Goal: Task Accomplishment & Management: Complete application form

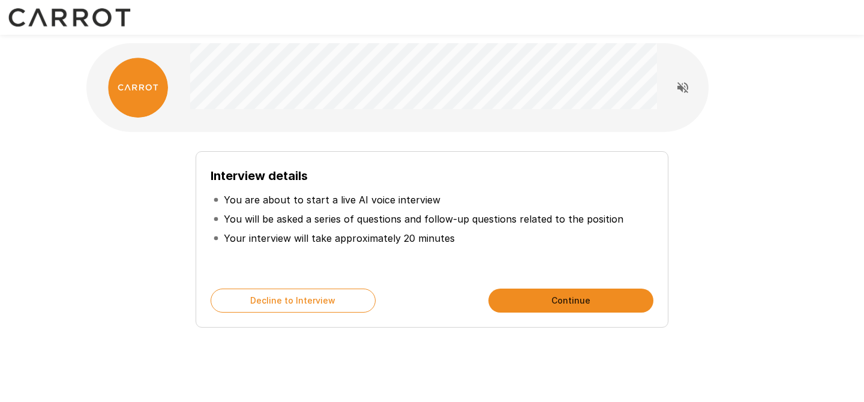
click at [545, 294] on button "Continue" at bounding box center [570, 301] width 165 height 24
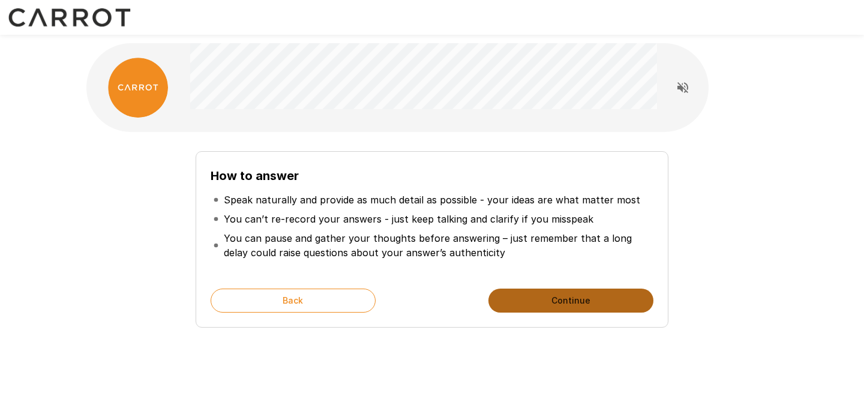
click at [545, 294] on button "Continue" at bounding box center [570, 301] width 165 height 24
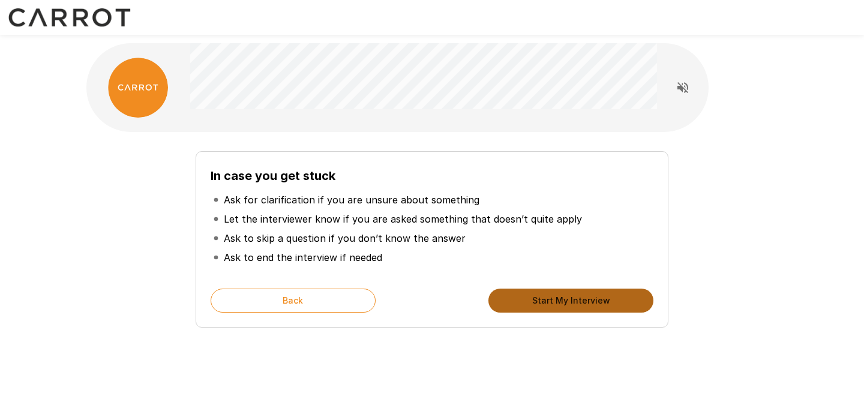
click at [545, 299] on button "Start My Interview" at bounding box center [570, 301] width 165 height 24
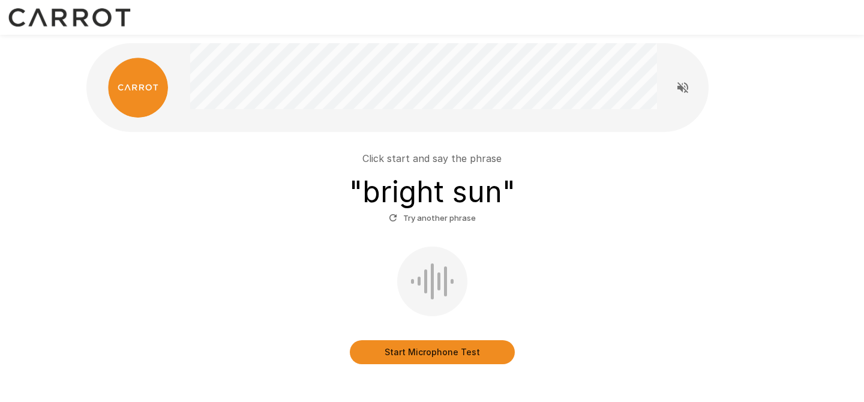
click at [470, 362] on button "Start Microphone Test" at bounding box center [432, 352] width 165 height 24
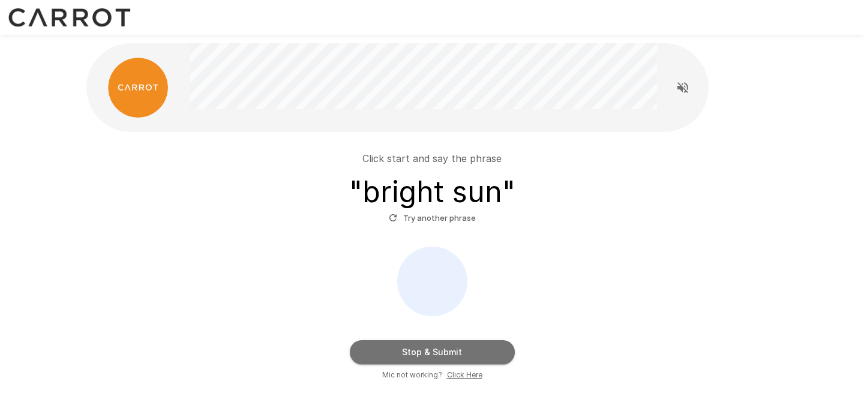
click at [419, 357] on button "Stop & Submit" at bounding box center [432, 352] width 165 height 24
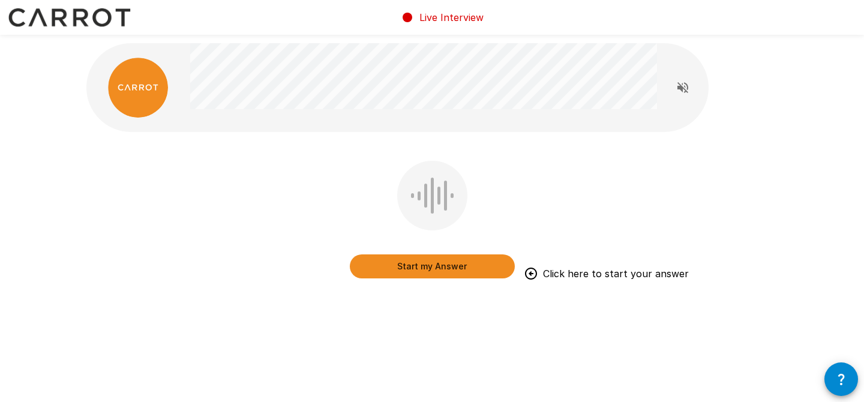
click at [449, 272] on button "Start my Answer" at bounding box center [432, 266] width 165 height 24
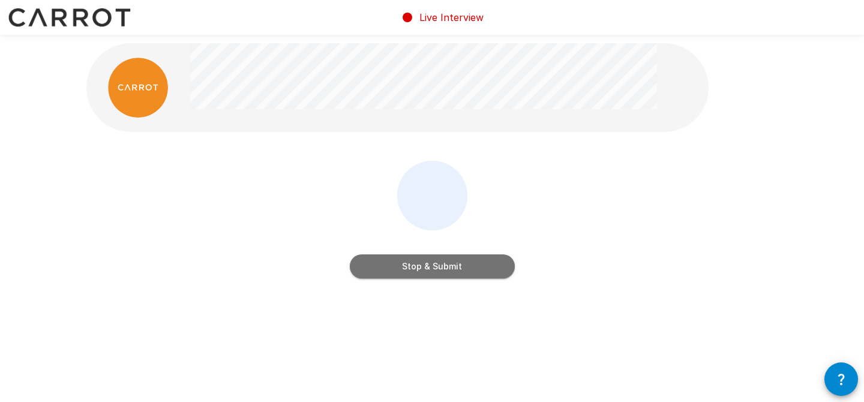
click at [449, 272] on button "Stop & Submit" at bounding box center [432, 266] width 165 height 24
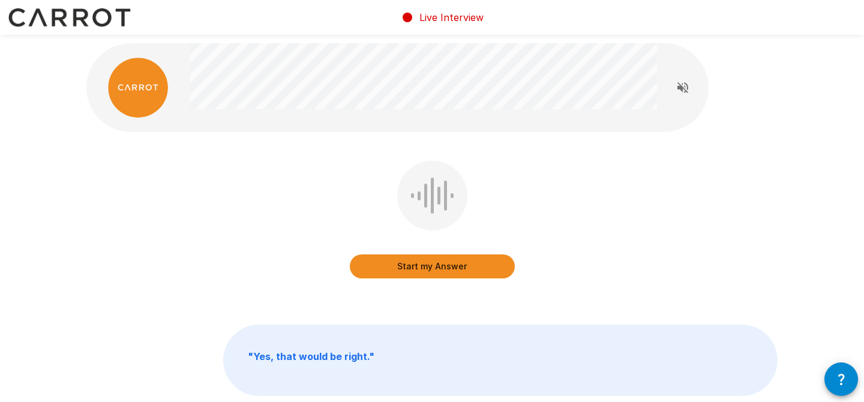
click at [449, 272] on button "Start my Answer" at bounding box center [432, 266] width 165 height 24
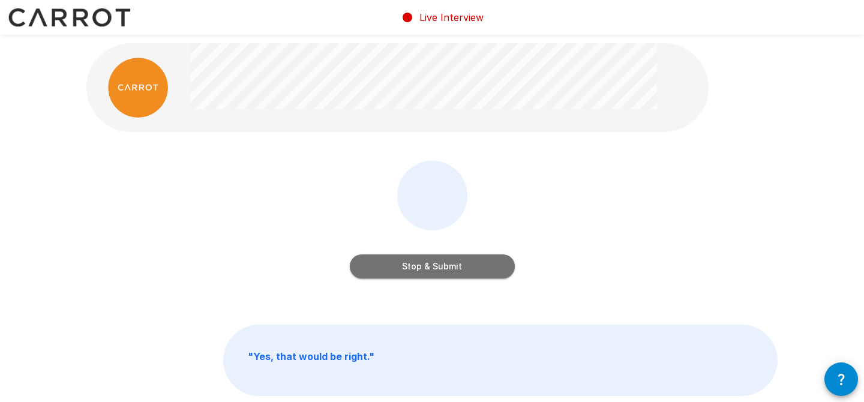
click at [449, 272] on button "Stop & Submit" at bounding box center [432, 266] width 165 height 24
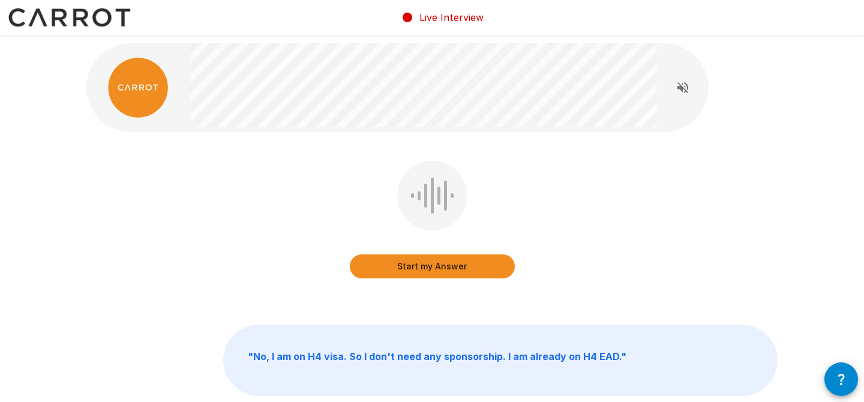
click at [449, 272] on button "Start my Answer" at bounding box center [432, 266] width 165 height 24
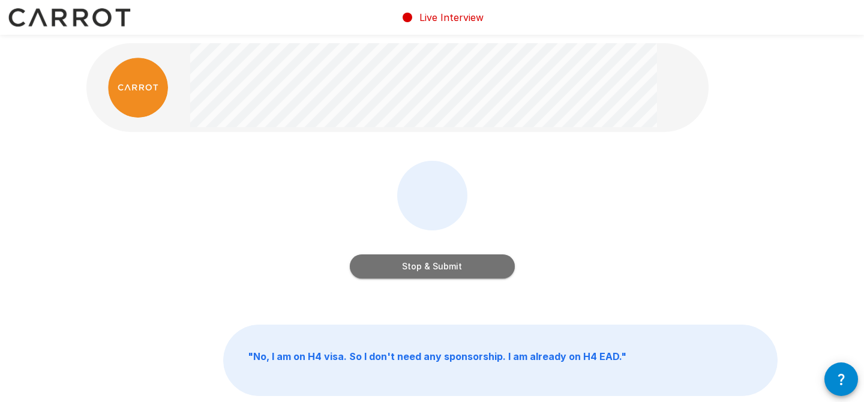
click at [449, 272] on button "Stop & Submit" at bounding box center [432, 266] width 165 height 24
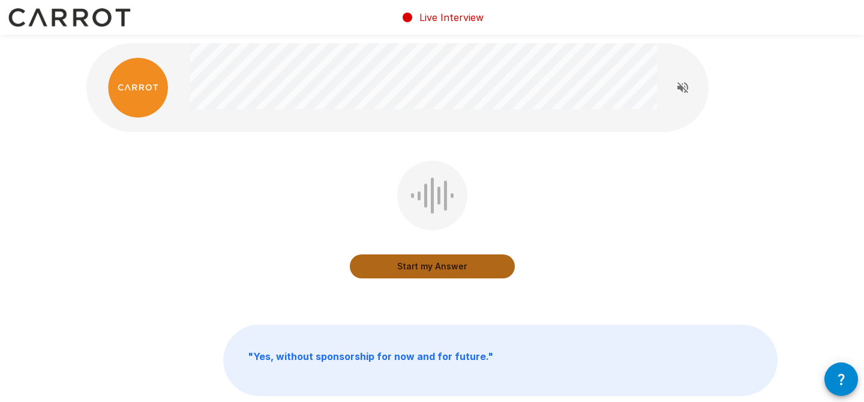
click at [449, 272] on button "Start my Answer" at bounding box center [432, 266] width 165 height 24
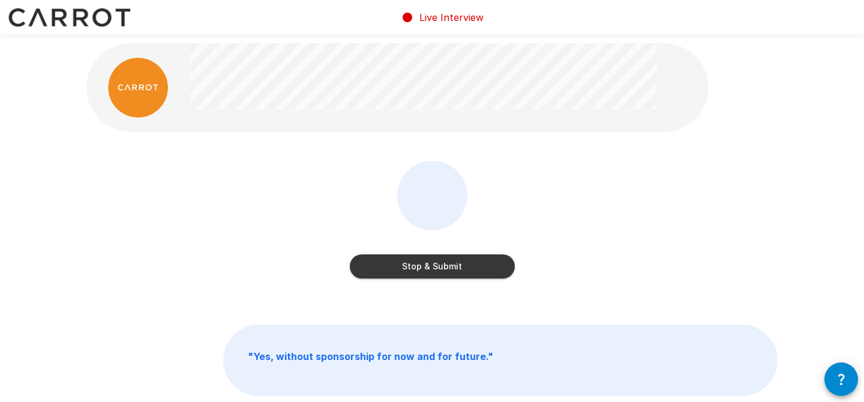
click at [449, 272] on button "Stop & Submit" at bounding box center [432, 266] width 165 height 24
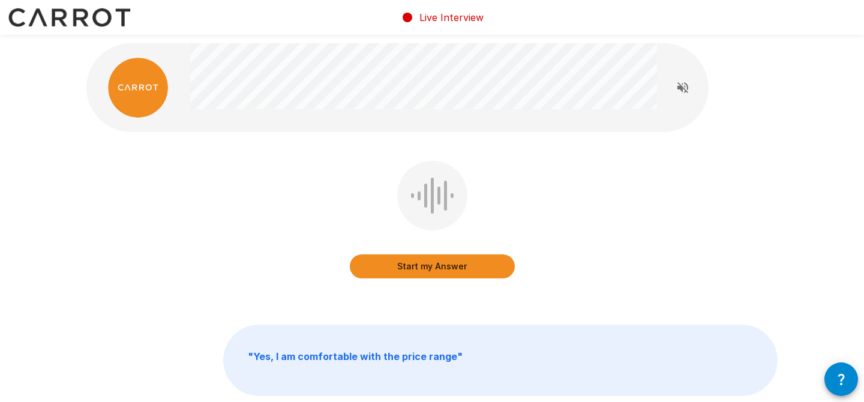
click at [449, 272] on button "Start my Answer" at bounding box center [432, 266] width 165 height 24
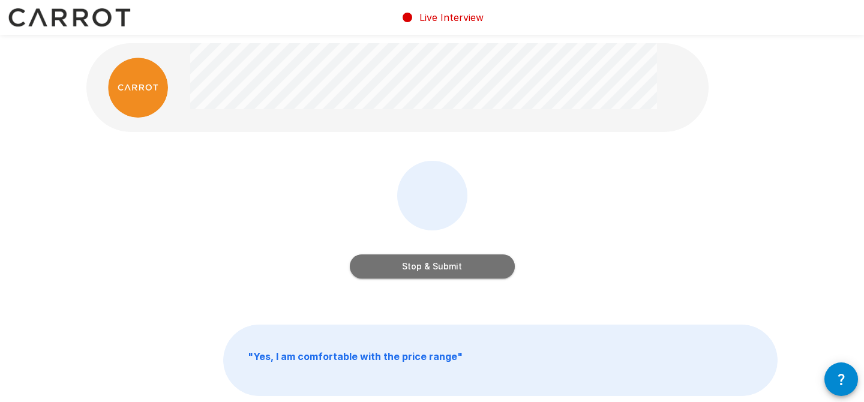
click at [449, 272] on button "Stop & Submit" at bounding box center [432, 266] width 165 height 24
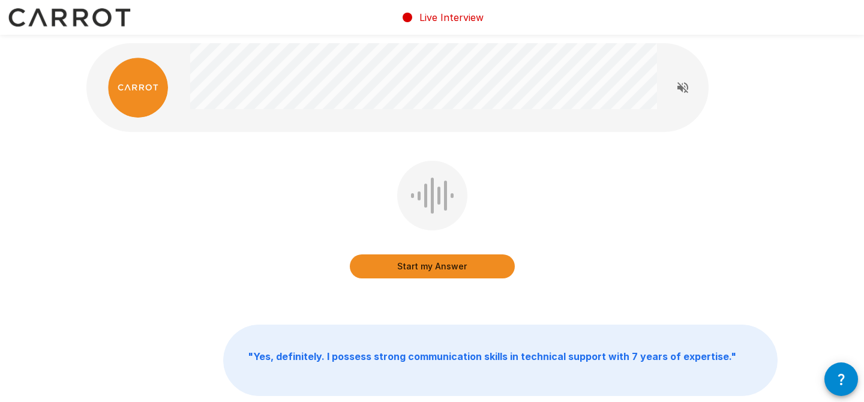
click at [449, 272] on button "Start my Answer" at bounding box center [432, 266] width 165 height 24
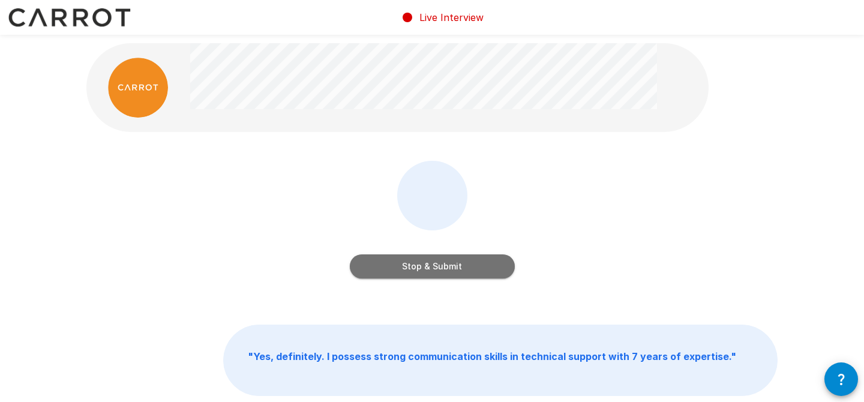
click at [449, 272] on button "Stop & Submit" at bounding box center [432, 266] width 165 height 24
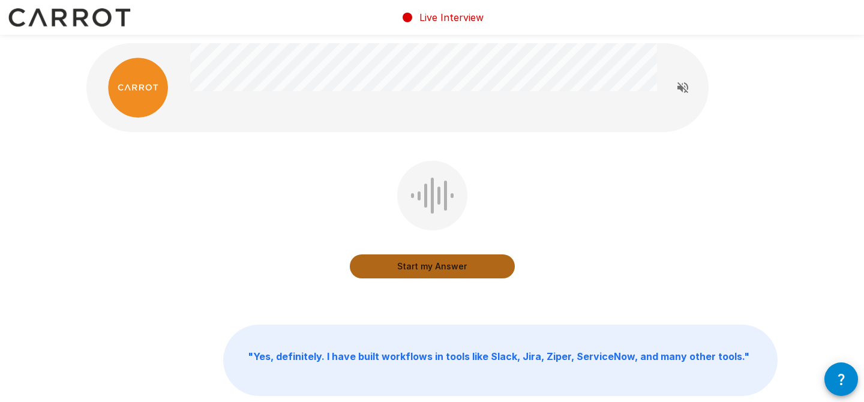
click at [449, 272] on button "Start my Answer" at bounding box center [432, 266] width 165 height 24
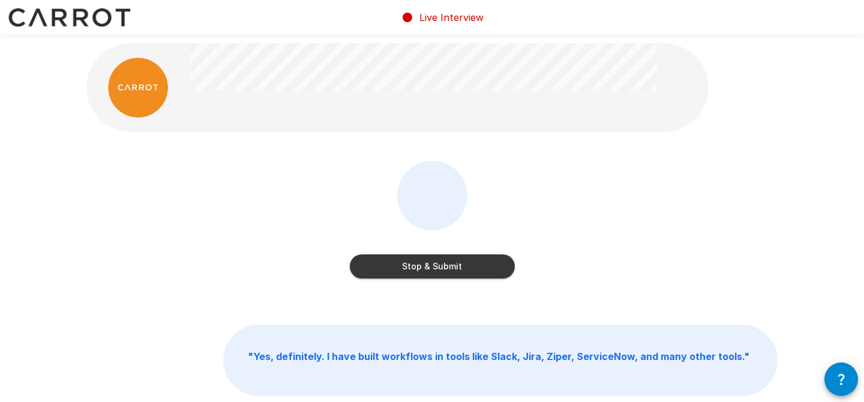
click at [449, 272] on button "Stop & Submit" at bounding box center [432, 266] width 165 height 24
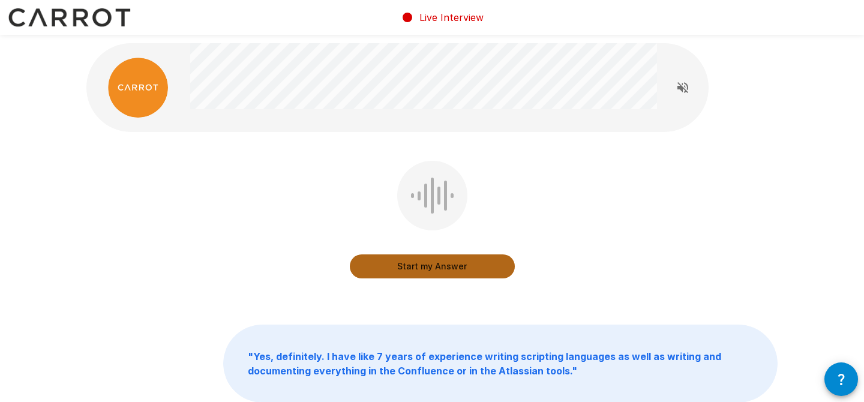
click at [449, 272] on button "Start my Answer" at bounding box center [432, 266] width 165 height 24
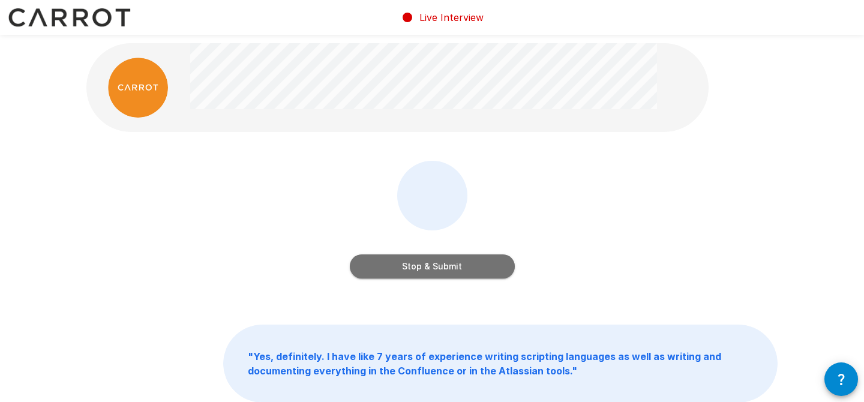
click at [449, 272] on button "Stop & Submit" at bounding box center [432, 266] width 165 height 24
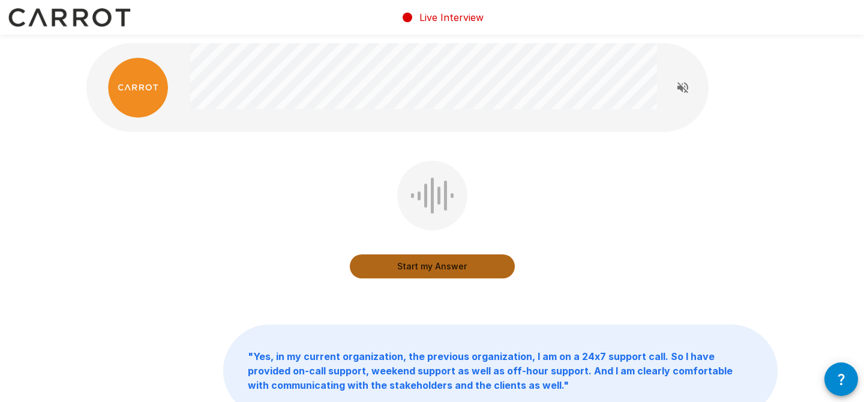
click at [449, 272] on button "Start my Answer" at bounding box center [432, 266] width 165 height 24
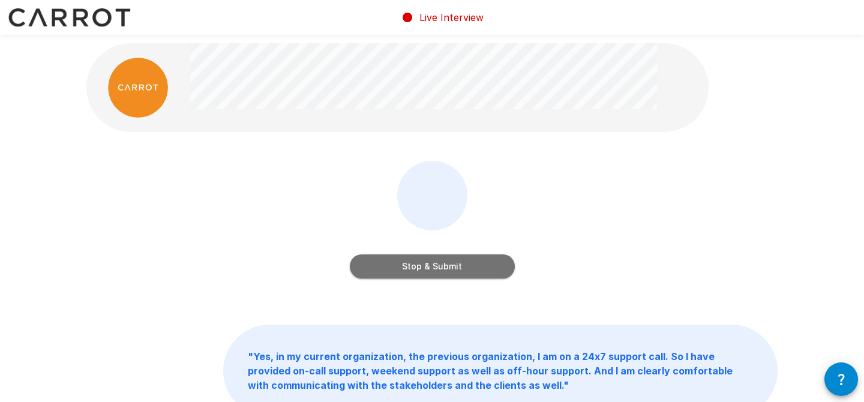
click at [449, 272] on button "Stop & Submit" at bounding box center [432, 266] width 165 height 24
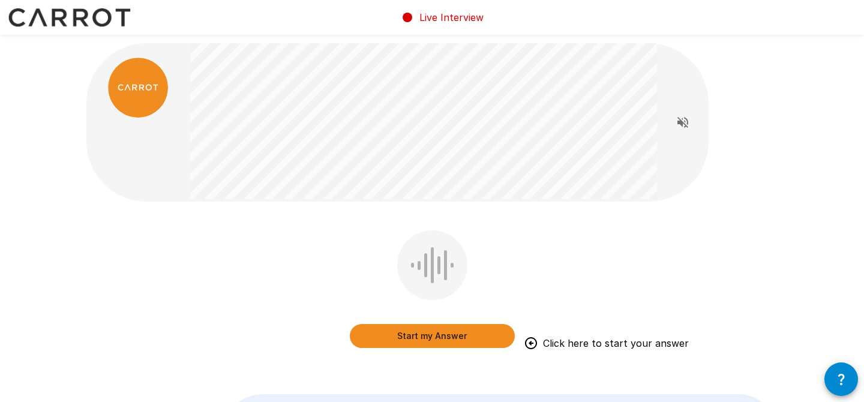
click at [426, 338] on button "Start my Answer" at bounding box center [432, 336] width 165 height 24
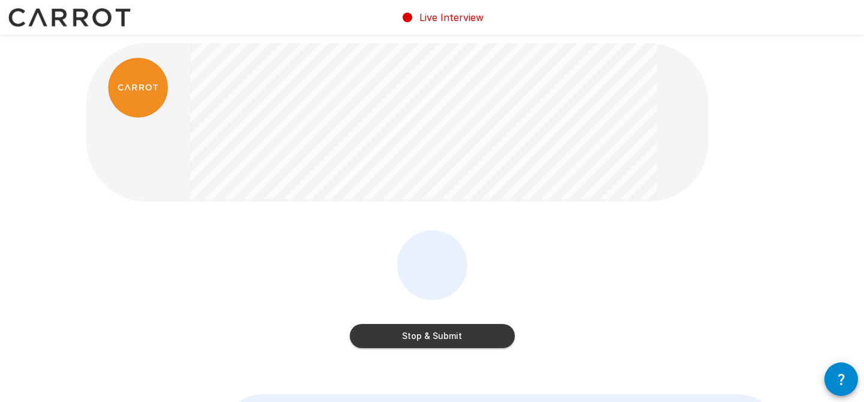
click at [426, 338] on button "Stop & Submit" at bounding box center [432, 336] width 165 height 24
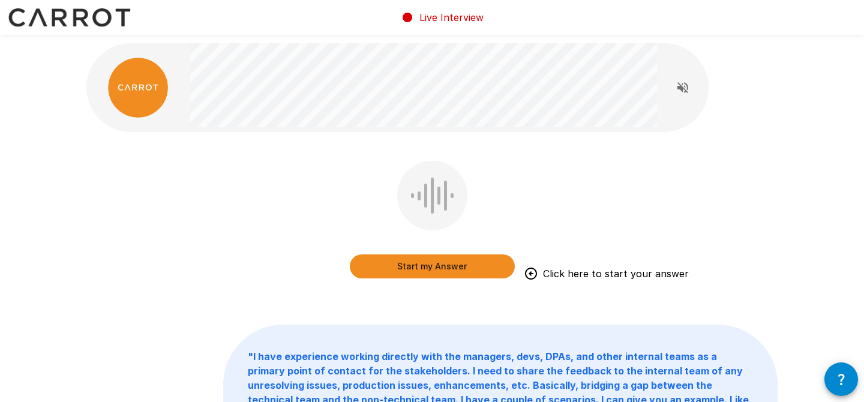
click at [432, 267] on button "Start my Answer" at bounding box center [432, 266] width 165 height 24
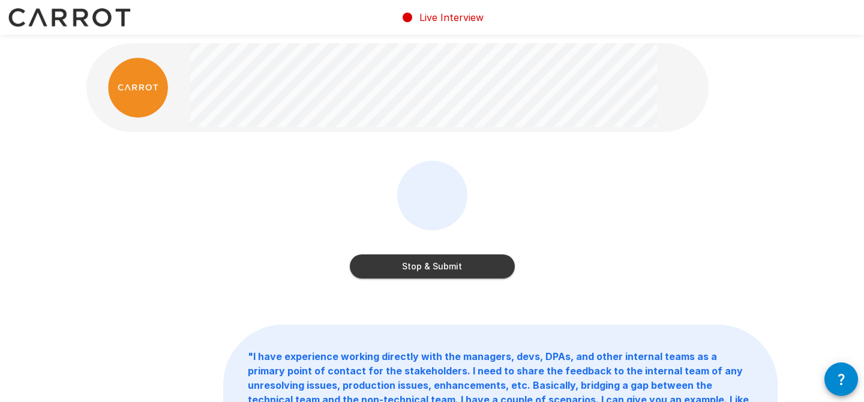
click at [432, 267] on button "Stop & Submit" at bounding box center [432, 266] width 165 height 24
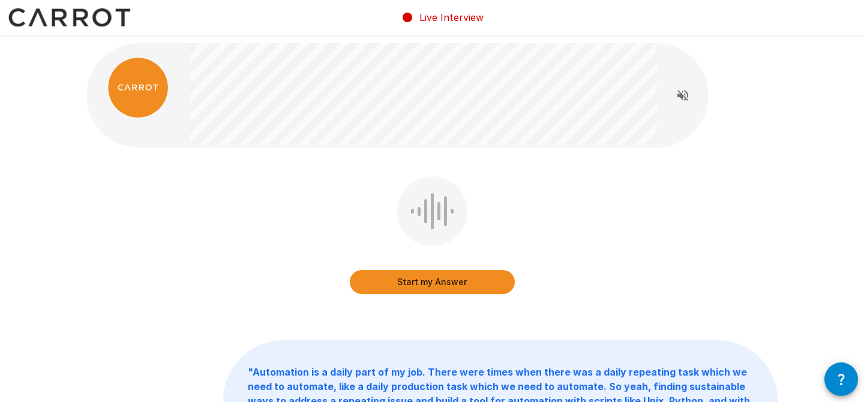
click at [417, 287] on button "Start my Answer" at bounding box center [432, 282] width 165 height 24
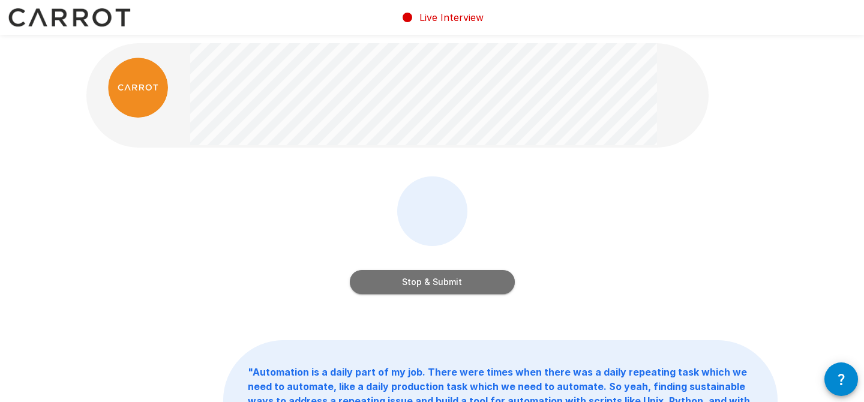
click at [416, 287] on button "Stop & Submit" at bounding box center [432, 282] width 165 height 24
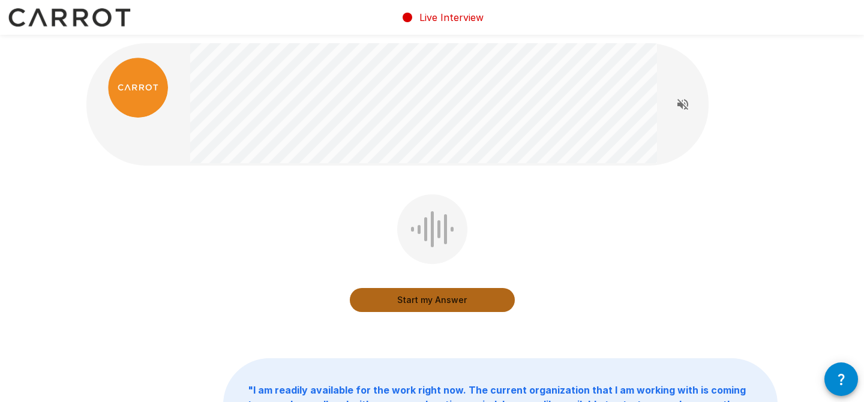
click at [396, 293] on button "Start my Answer" at bounding box center [432, 300] width 165 height 24
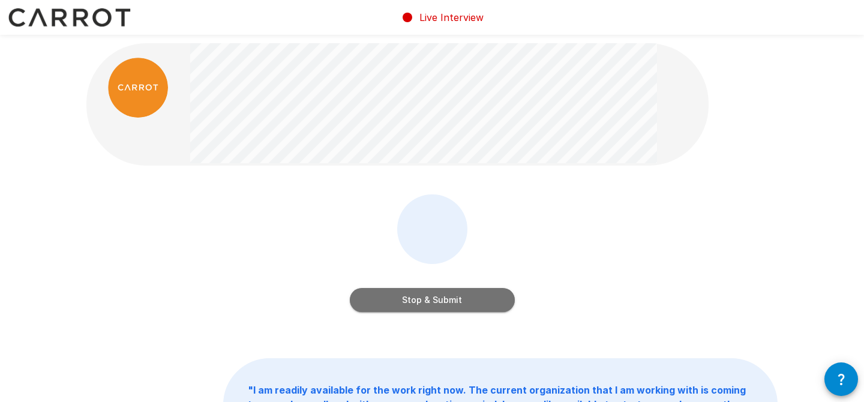
click at [399, 304] on button "Stop & Submit" at bounding box center [432, 300] width 165 height 24
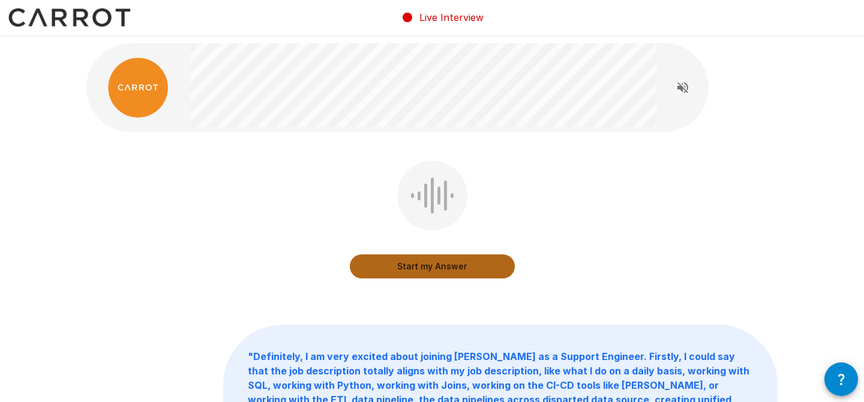
click at [401, 268] on button "Start my Answer" at bounding box center [432, 266] width 165 height 24
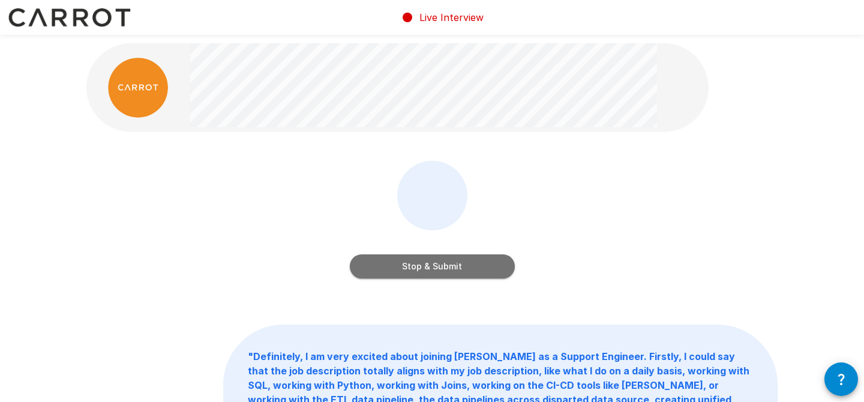
click at [401, 268] on button "Stop & Submit" at bounding box center [432, 266] width 165 height 24
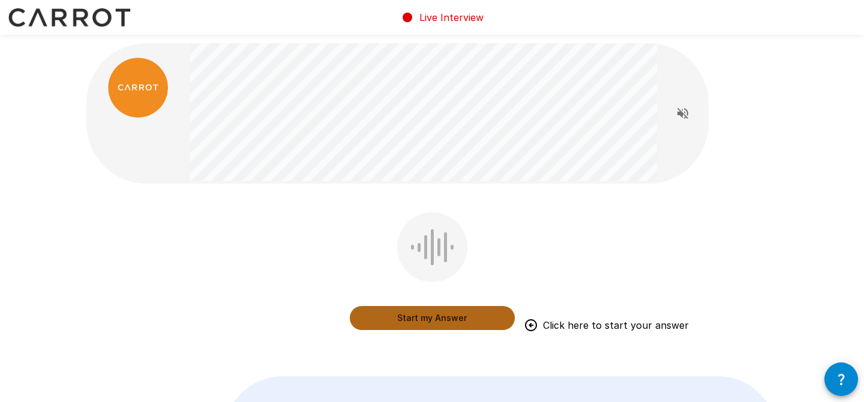
click at [405, 322] on button "Start my Answer" at bounding box center [432, 318] width 165 height 24
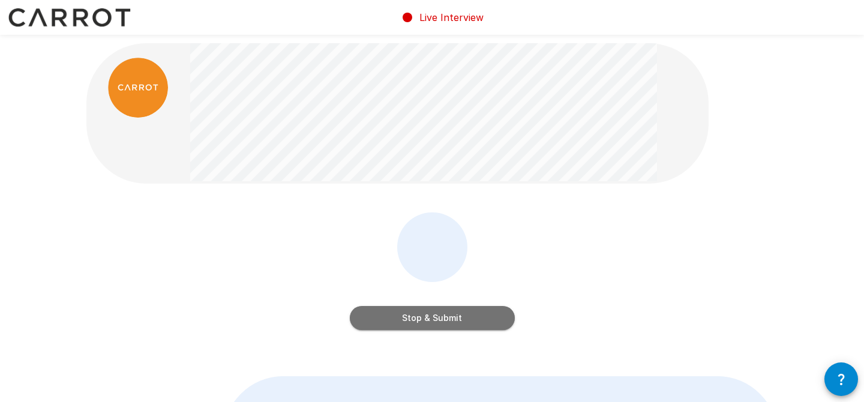
click at [405, 322] on button "Stop & Submit" at bounding box center [432, 318] width 165 height 24
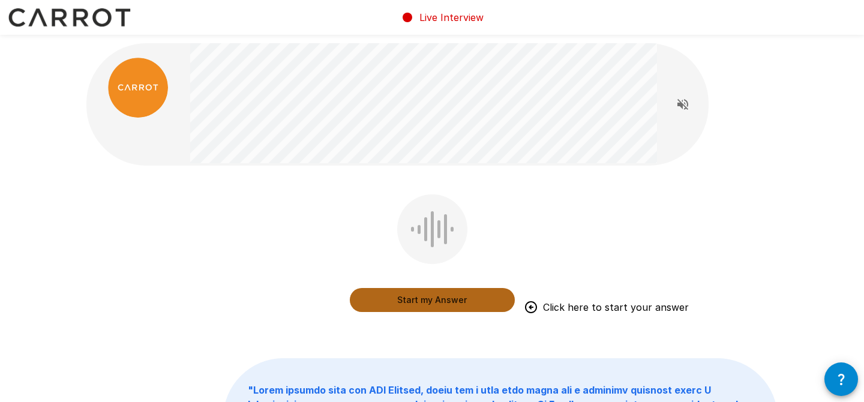
click at [409, 305] on button "Start my Answer" at bounding box center [432, 300] width 165 height 24
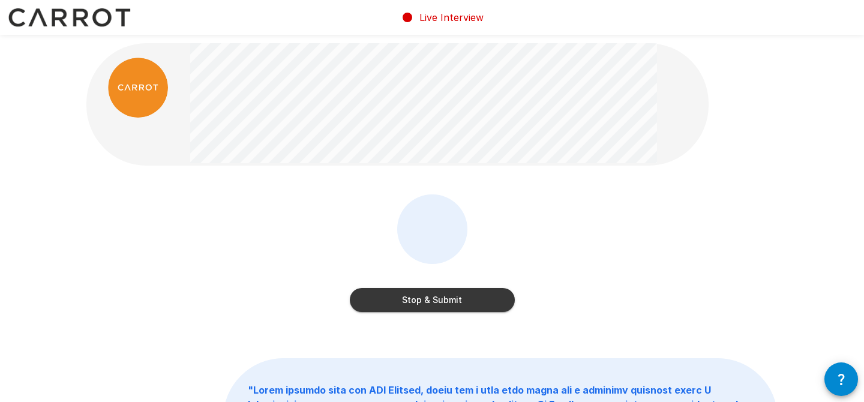
click at [409, 305] on button "Stop & Submit" at bounding box center [432, 300] width 165 height 24
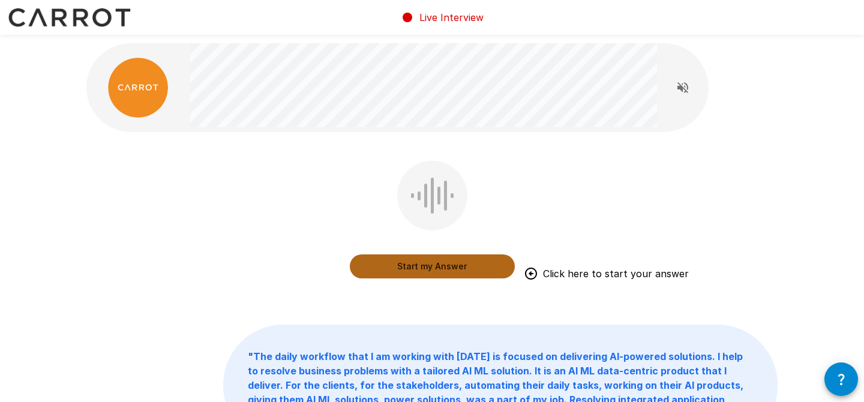
click at [449, 266] on button "Start my Answer" at bounding box center [432, 266] width 165 height 24
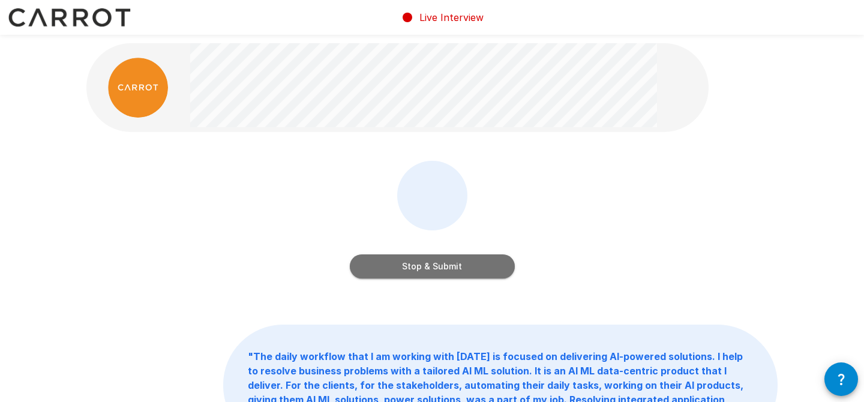
click at [435, 268] on button "Stop & Submit" at bounding box center [432, 266] width 165 height 24
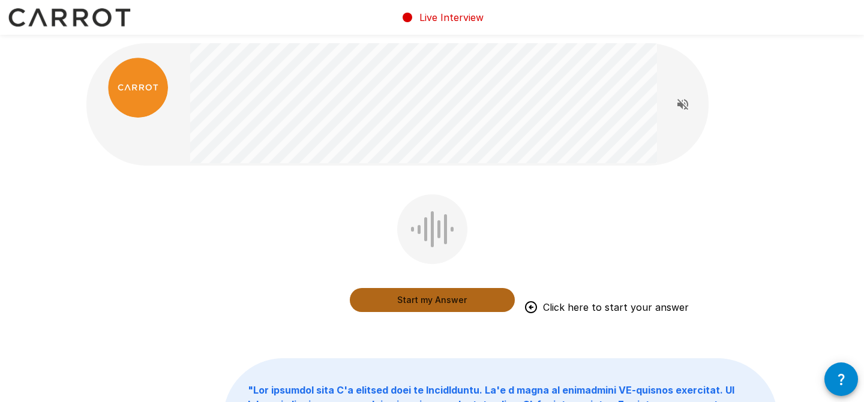
click at [431, 305] on button "Start my Answer" at bounding box center [432, 300] width 165 height 24
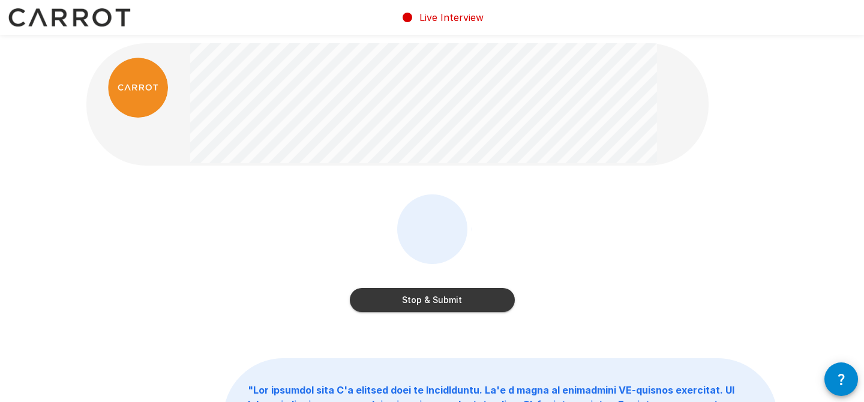
click at [431, 305] on button "Stop & Submit" at bounding box center [432, 300] width 165 height 24
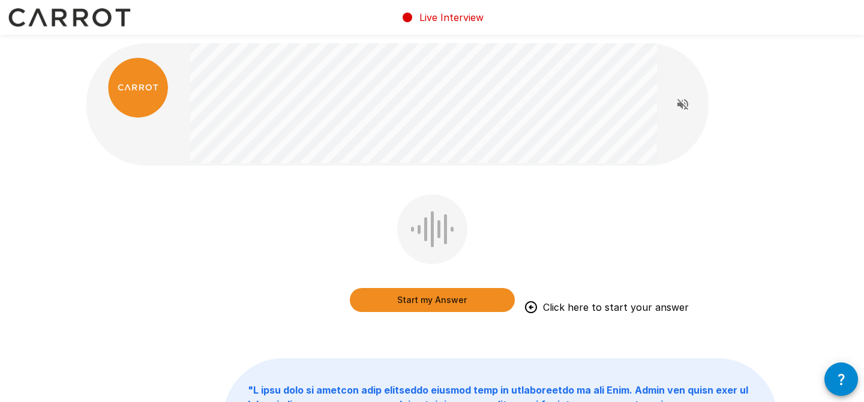
click at [444, 298] on button "Start my Answer" at bounding box center [432, 300] width 165 height 24
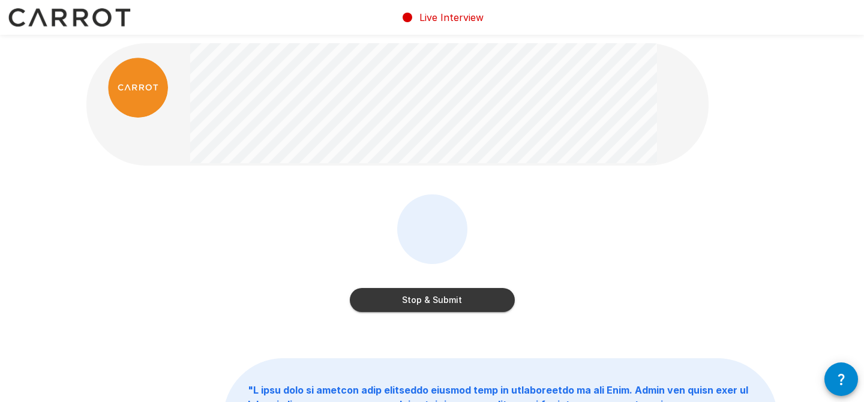
click at [443, 298] on button "Stop & Submit" at bounding box center [432, 300] width 165 height 24
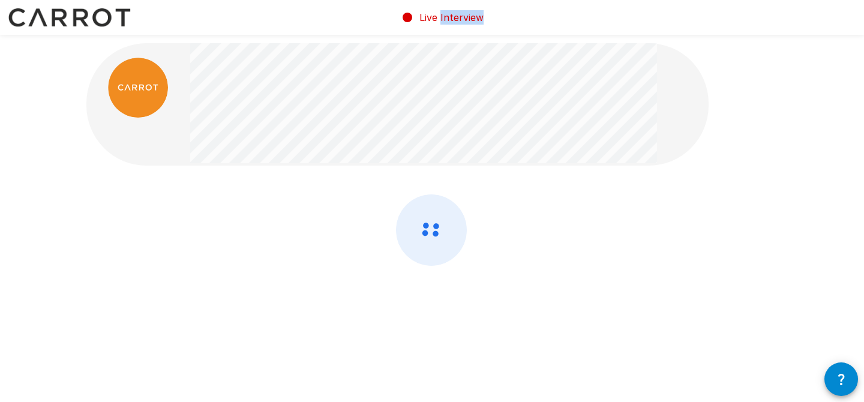
click at [443, 298] on div at bounding box center [431, 261] width 691 height 135
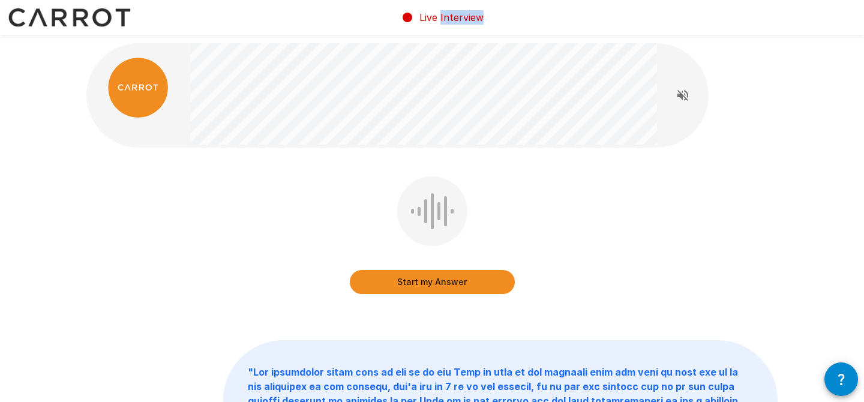
click at [437, 276] on button "Start my Answer" at bounding box center [432, 282] width 165 height 24
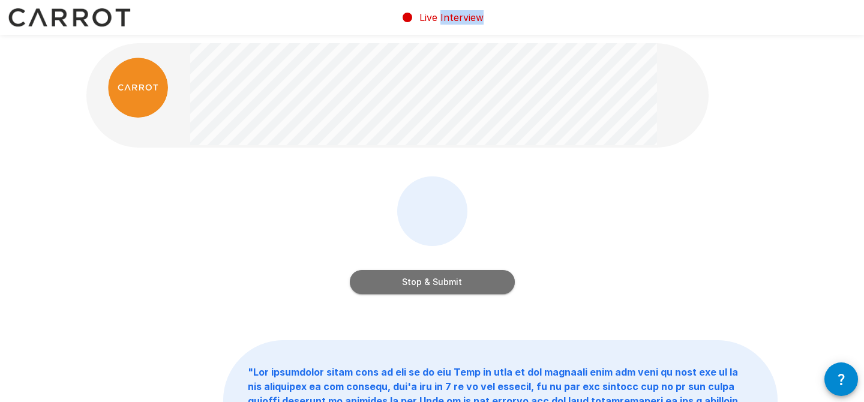
click at [437, 276] on button "Stop & Submit" at bounding box center [432, 282] width 165 height 24
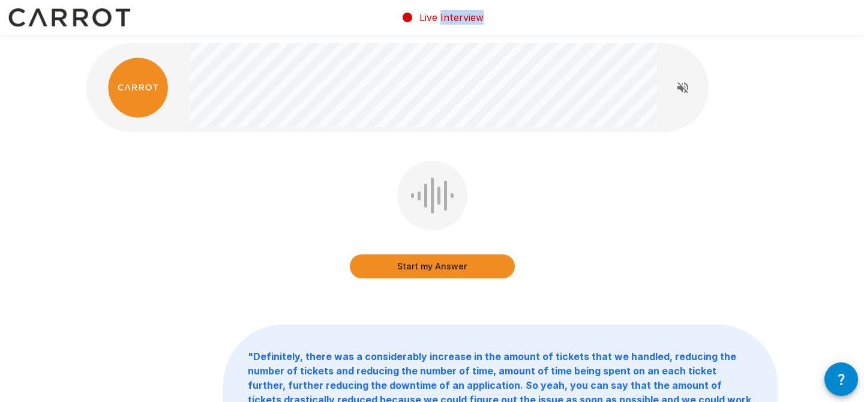
click at [446, 269] on button "Start my Answer" at bounding box center [432, 266] width 165 height 24
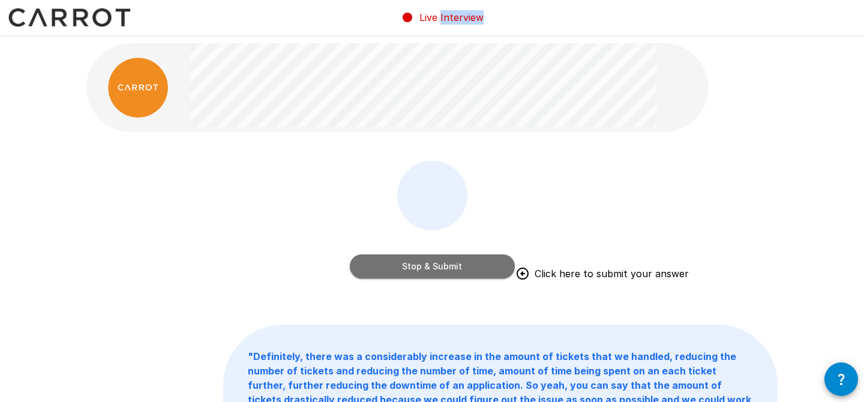
click at [446, 269] on button "Stop & Submit" at bounding box center [432, 266] width 165 height 24
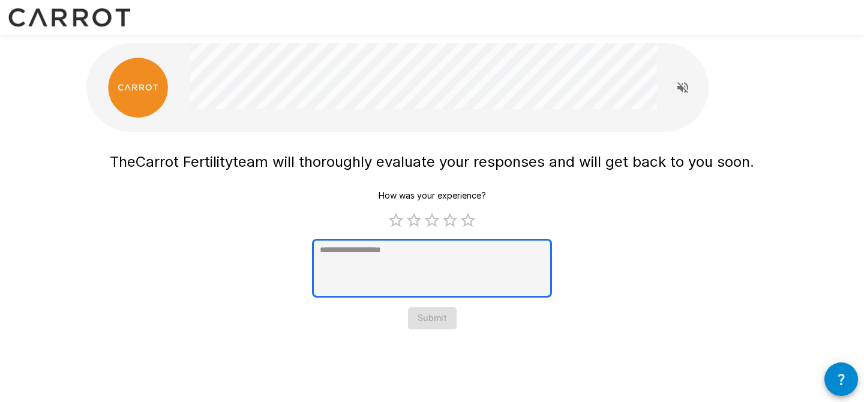
click at [433, 264] on textarea at bounding box center [432, 268] width 240 height 59
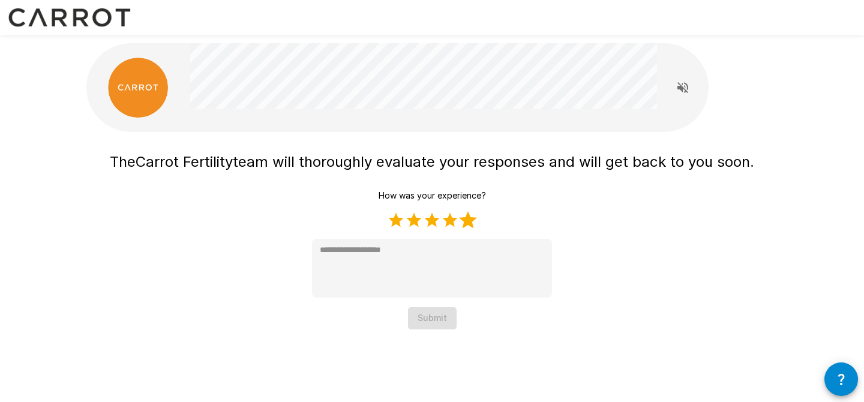
click at [471, 215] on label "5 Stars" at bounding box center [468, 220] width 18 height 18
type textarea "*"
click at [438, 319] on button "Submit" at bounding box center [432, 318] width 49 height 22
